Goal: Navigation & Orientation: Understand site structure

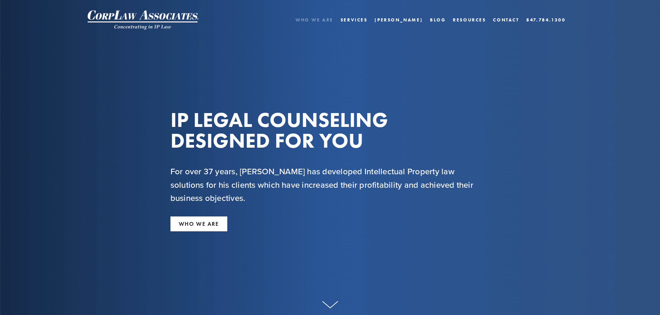
click at [333, 21] on link "Who We Are" at bounding box center [314, 20] width 38 height 10
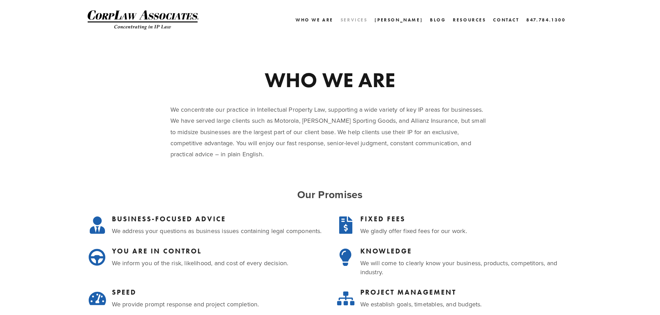
click at [367, 19] on link "Services" at bounding box center [353, 20] width 27 height 10
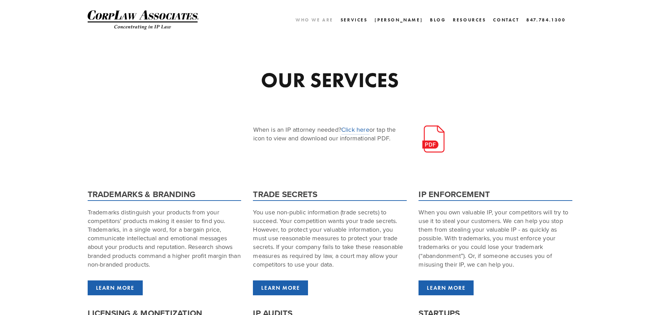
click at [330, 19] on link "Who We Are" at bounding box center [314, 20] width 38 height 10
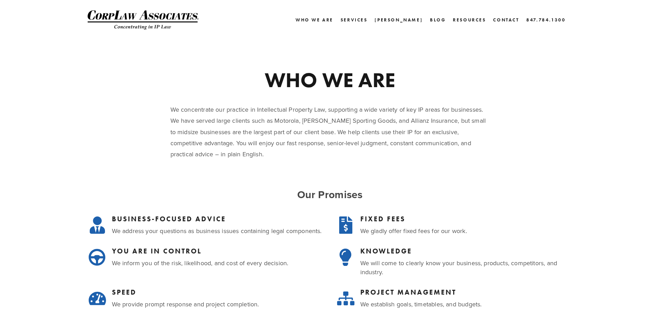
click at [123, 86] on div "WHO WE ARE We concentrate our practice in Intellectual Property Law, supporting…" at bounding box center [330, 282] width 497 height 424
